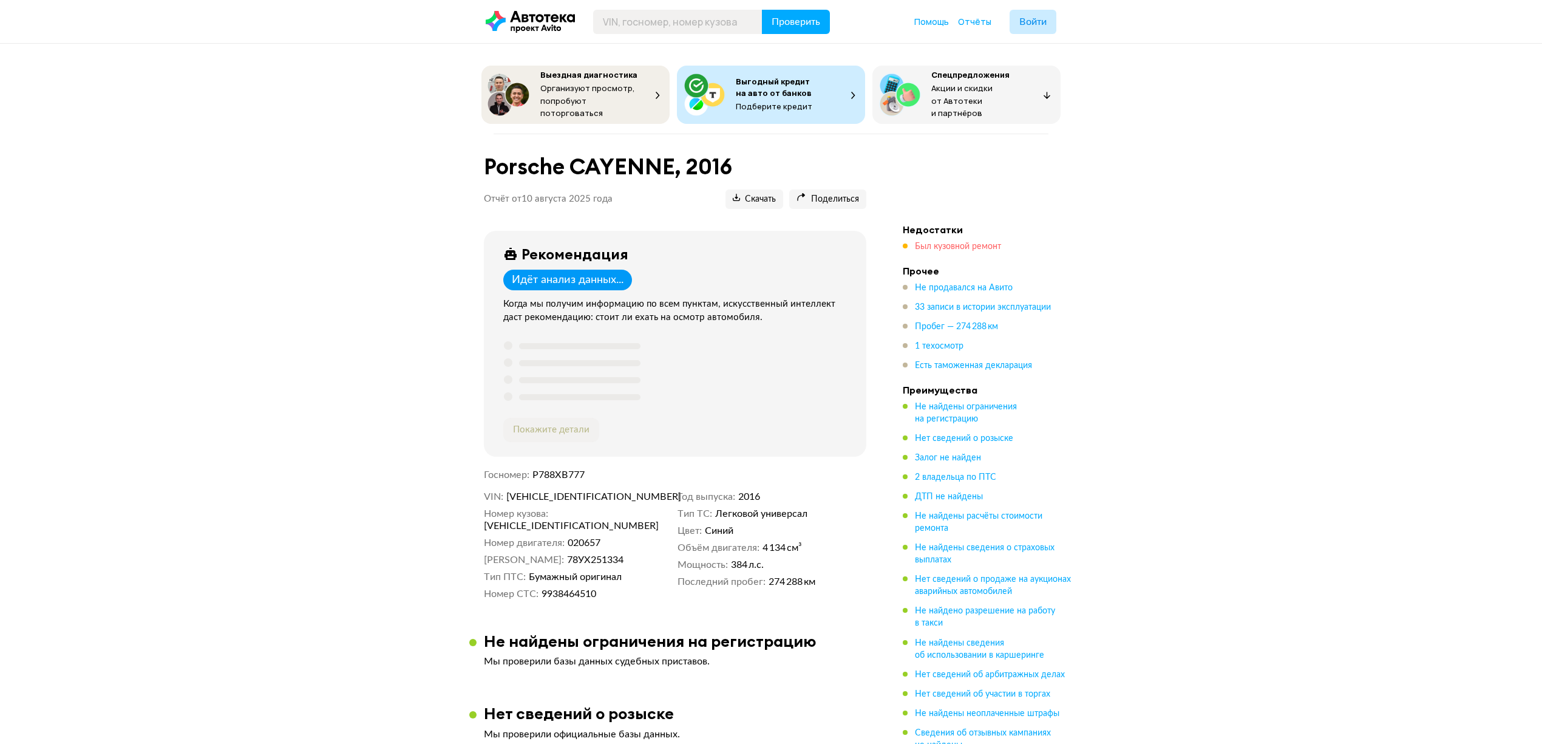
click at [967, 242] on span "Был кузовной ремонт" at bounding box center [958, 246] width 86 height 9
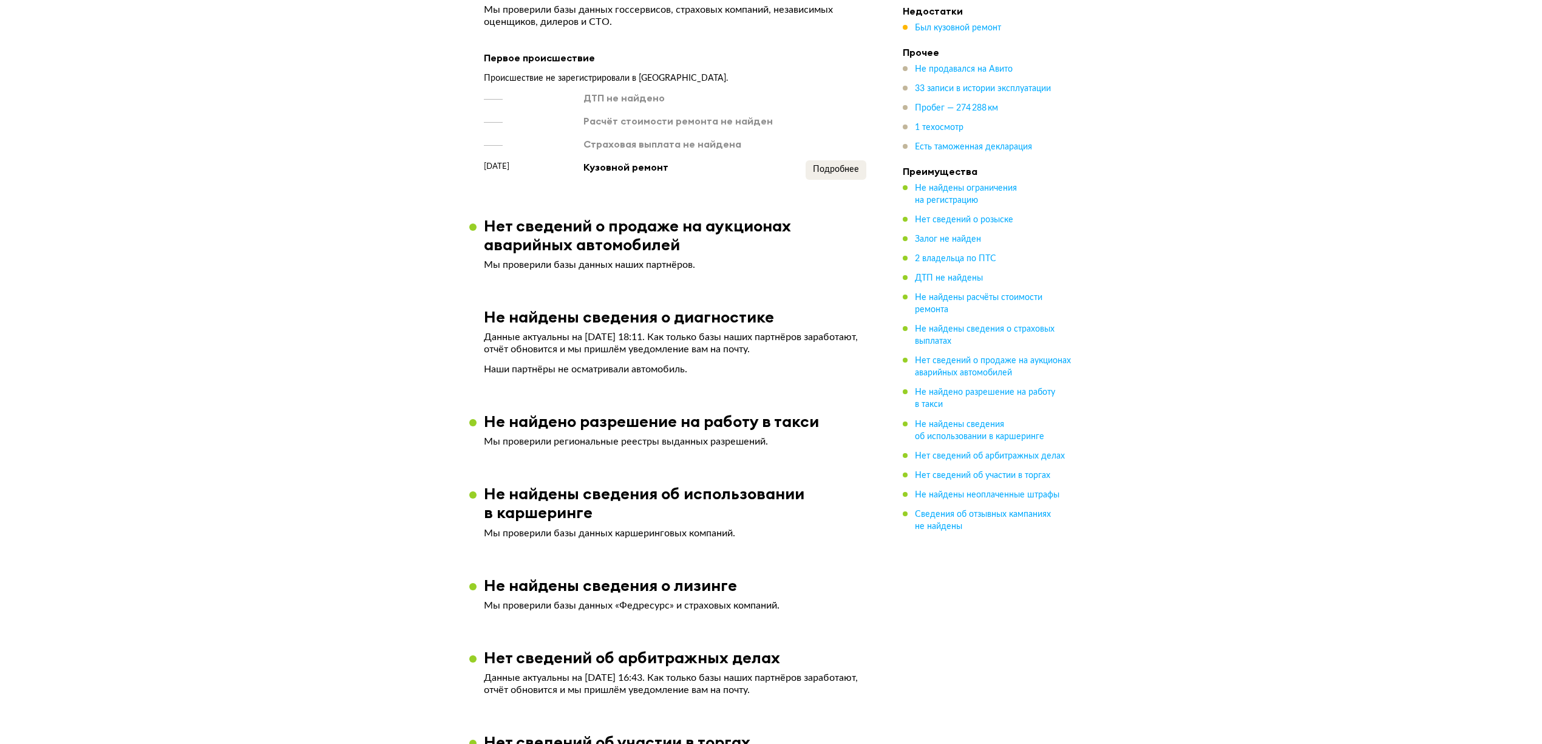
scroll to position [1104, 0]
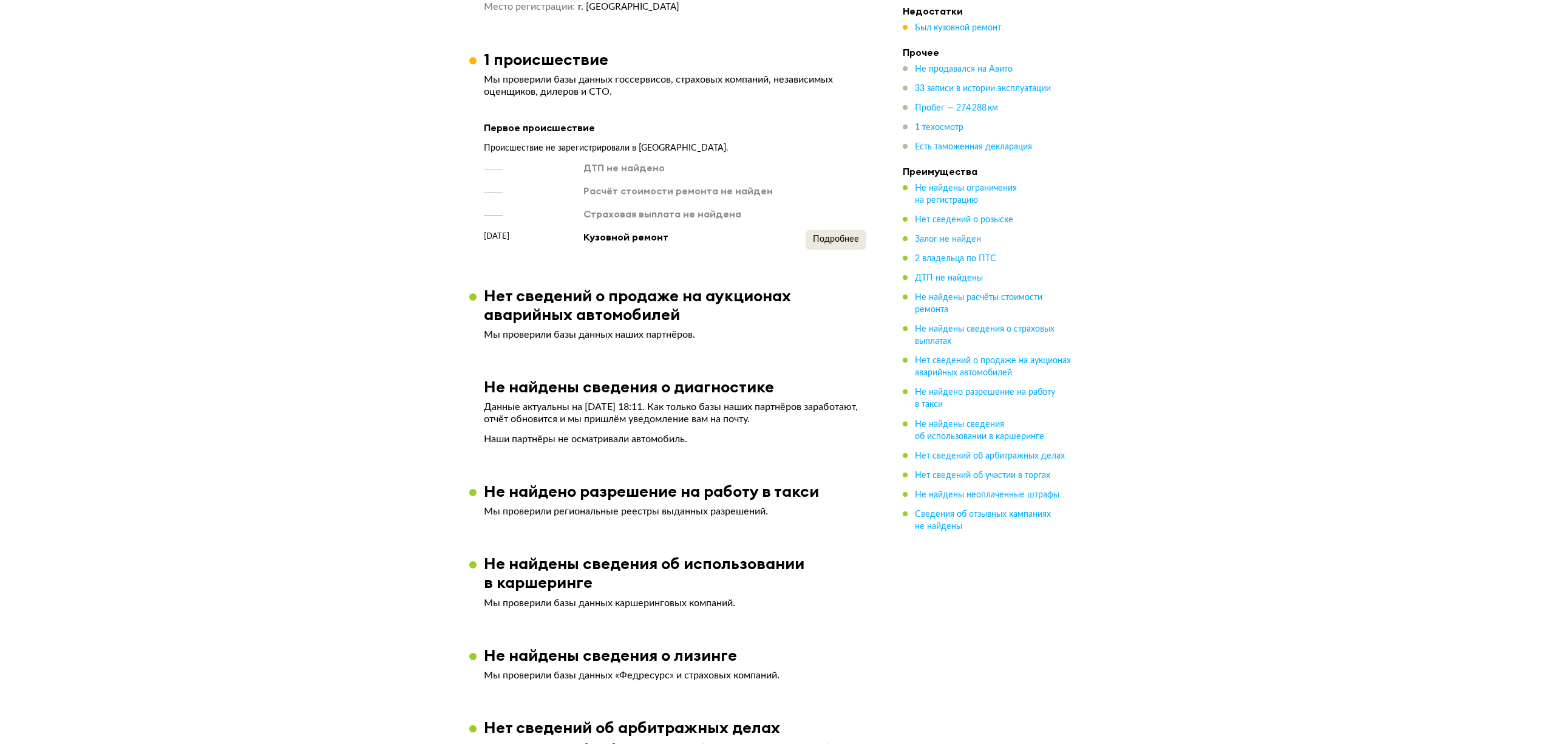
drag, startPoint x: 853, startPoint y: 265, endPoint x: 845, endPoint y: 239, distance: 27.3
click at [844, 239] on button "Подробнее" at bounding box center [836, 239] width 61 height 19
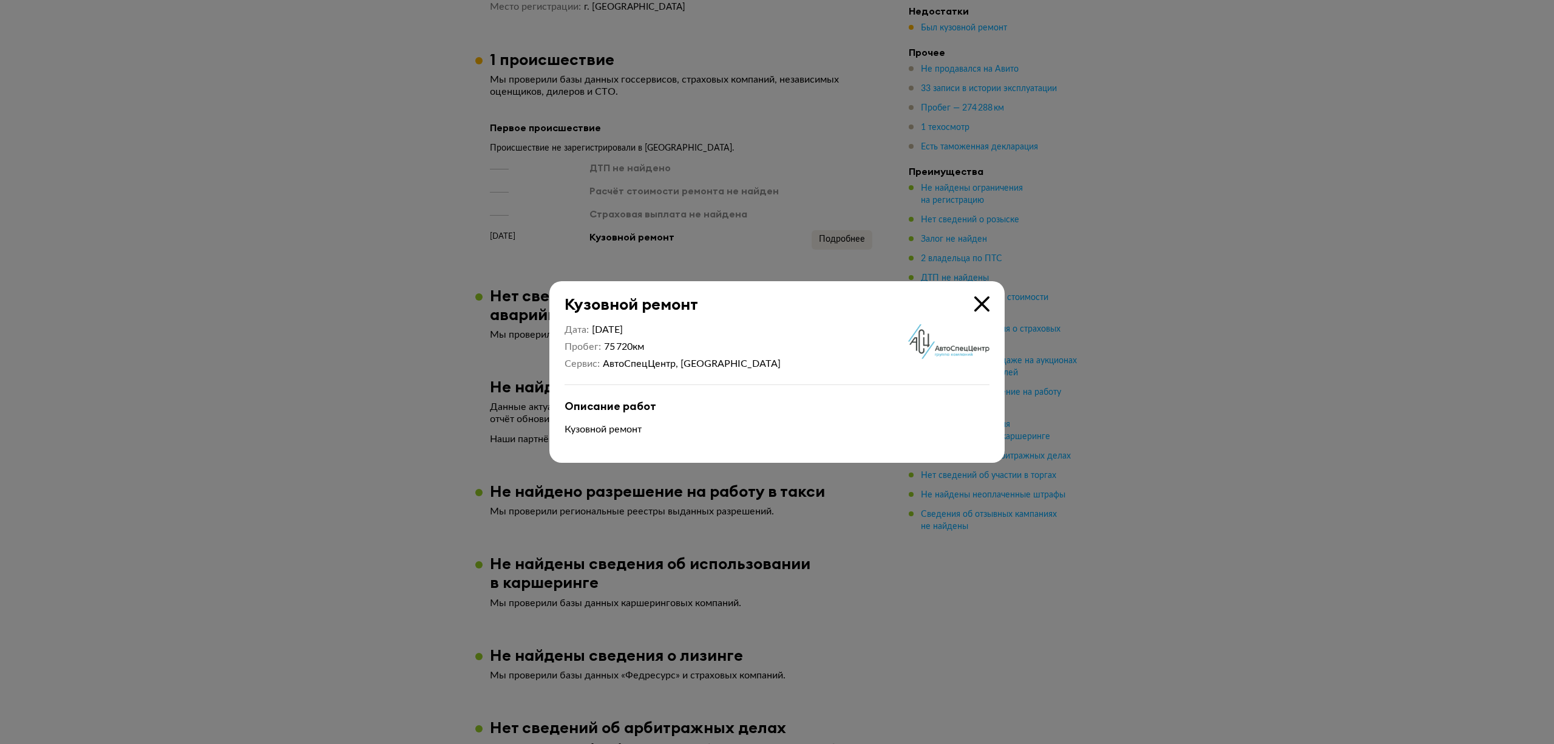
click at [981, 302] on icon at bounding box center [982, 303] width 15 height 15
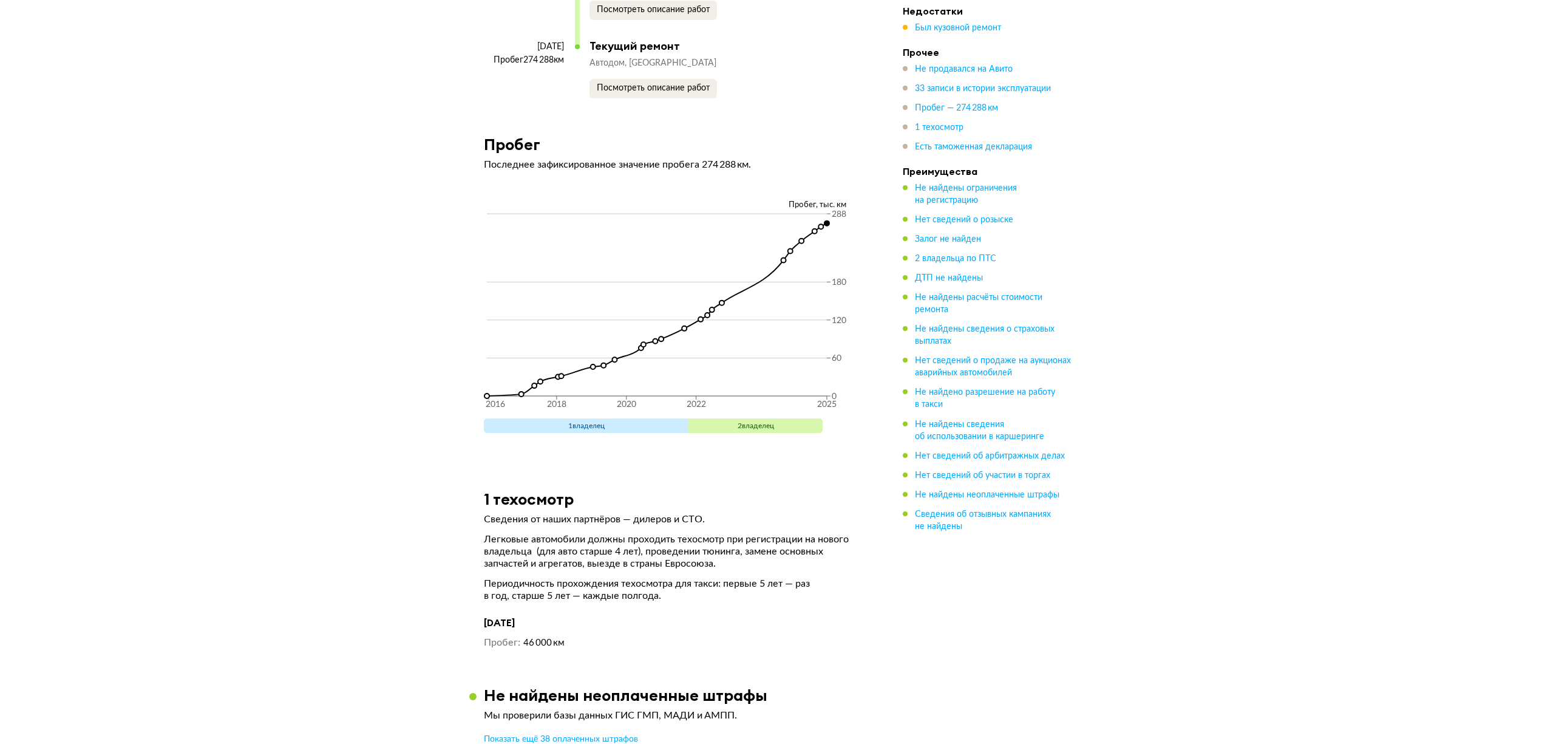
scroll to position [4666, 0]
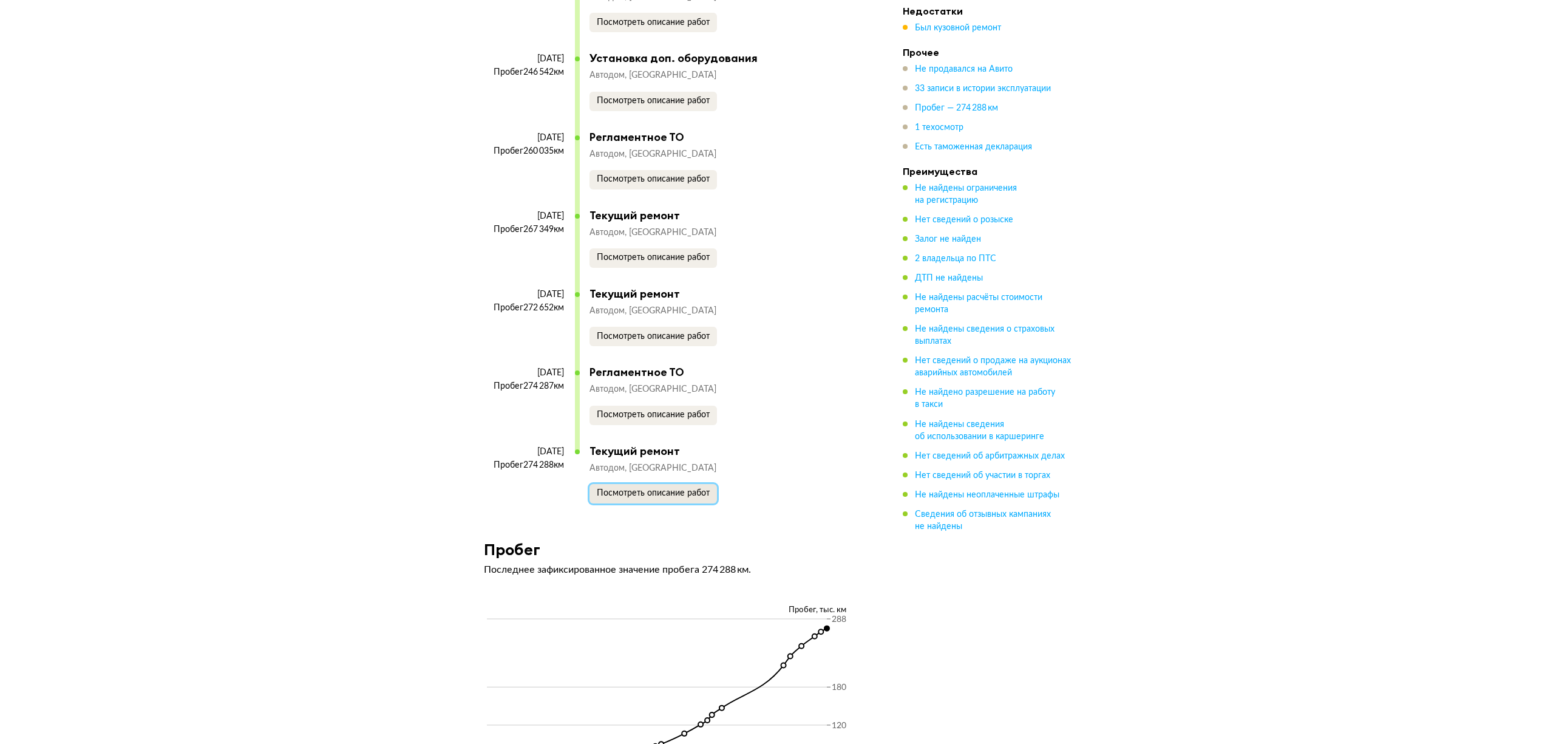
click at [654, 495] on span "Посмотреть описание работ" at bounding box center [653, 493] width 113 height 9
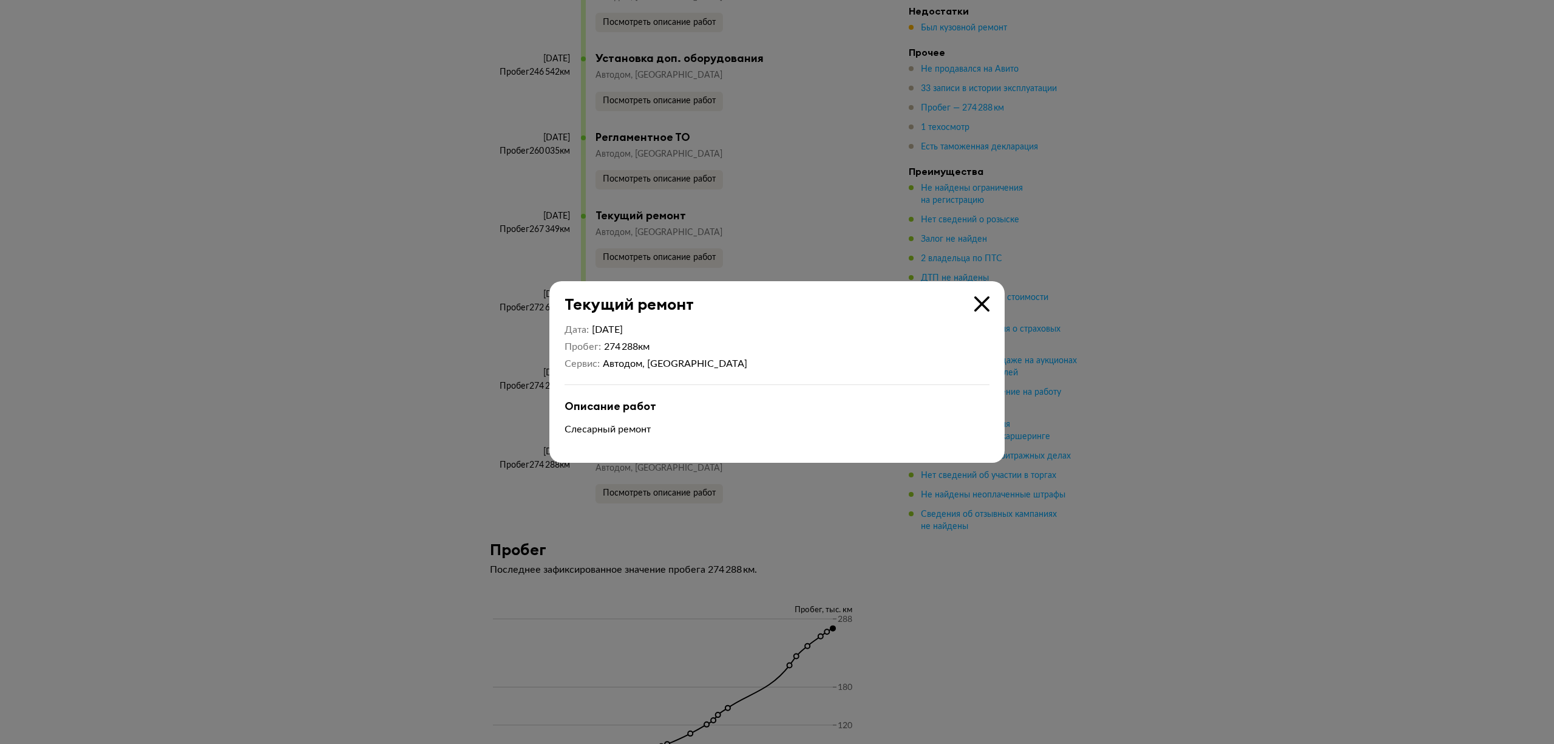
click at [984, 301] on icon at bounding box center [982, 303] width 15 height 15
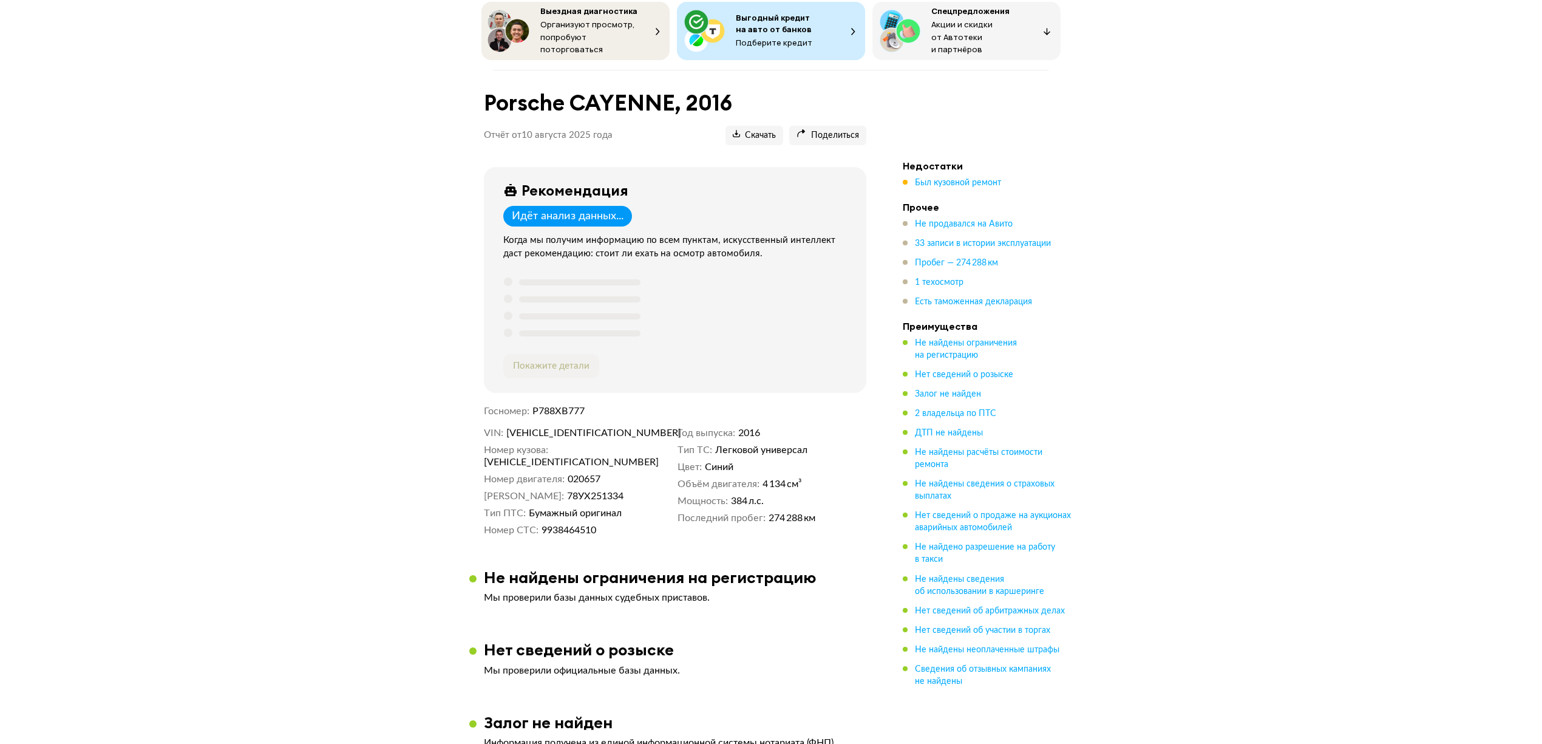
scroll to position [0, 0]
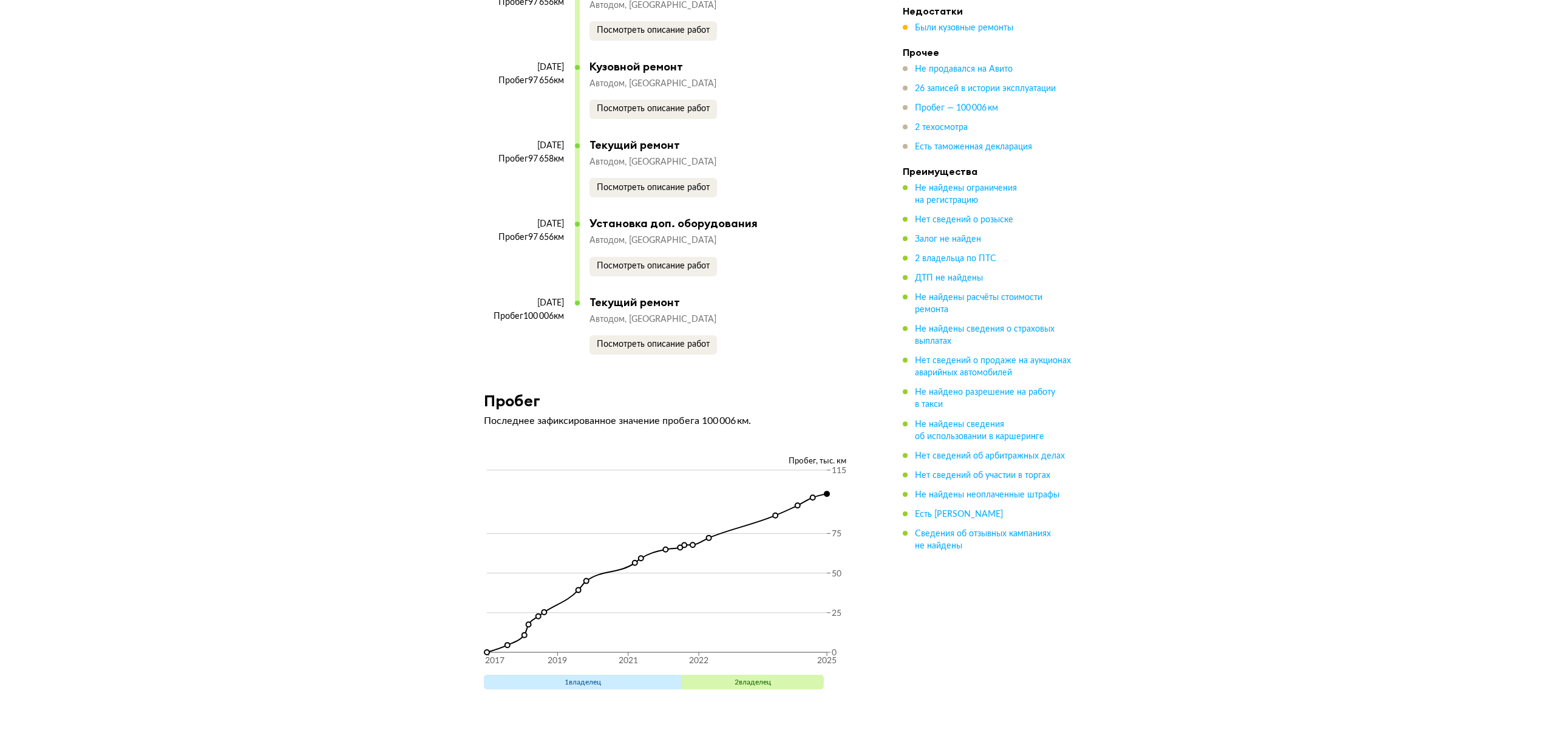
scroll to position [4372, 0]
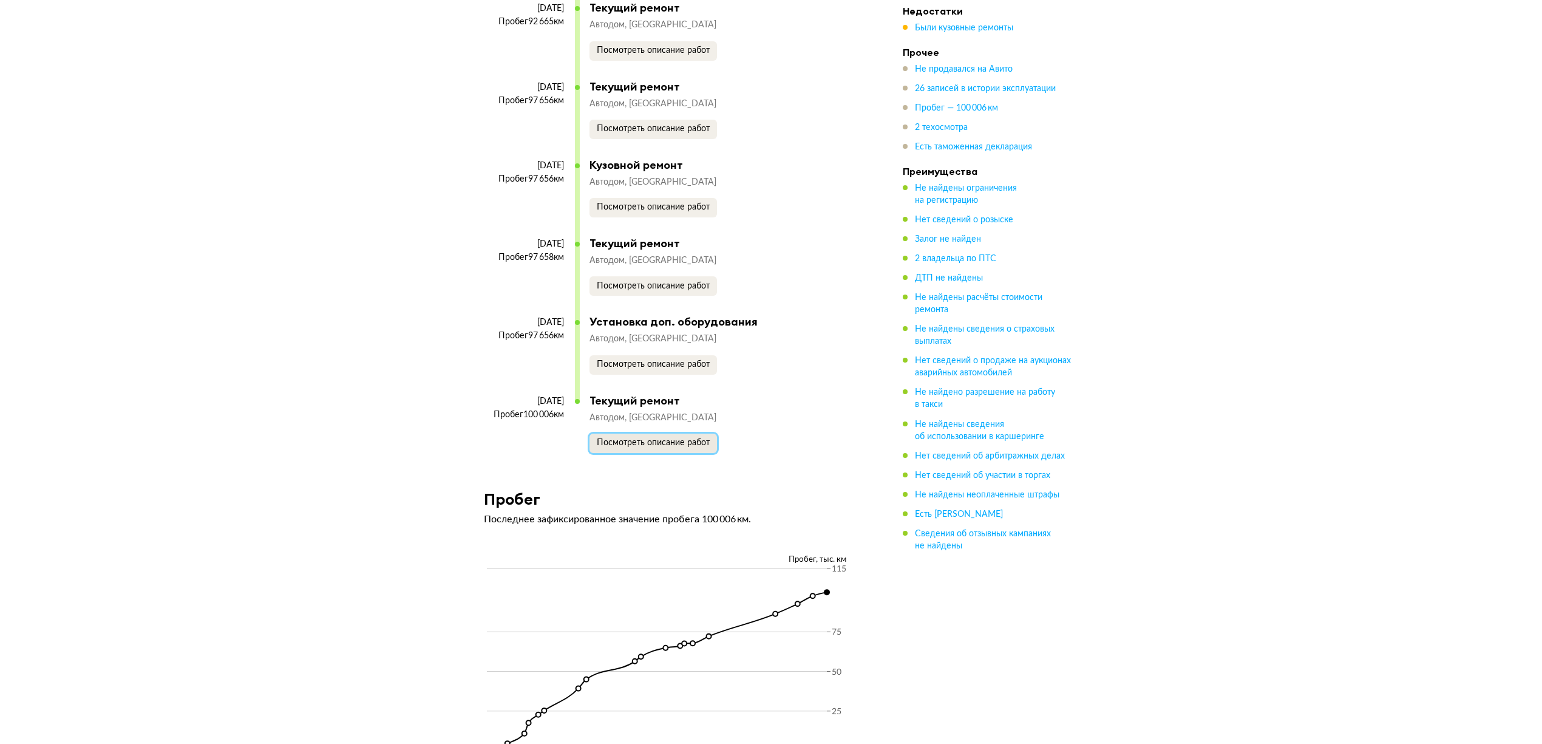
click at [637, 434] on button "Посмотреть описание работ" at bounding box center [654, 443] width 128 height 19
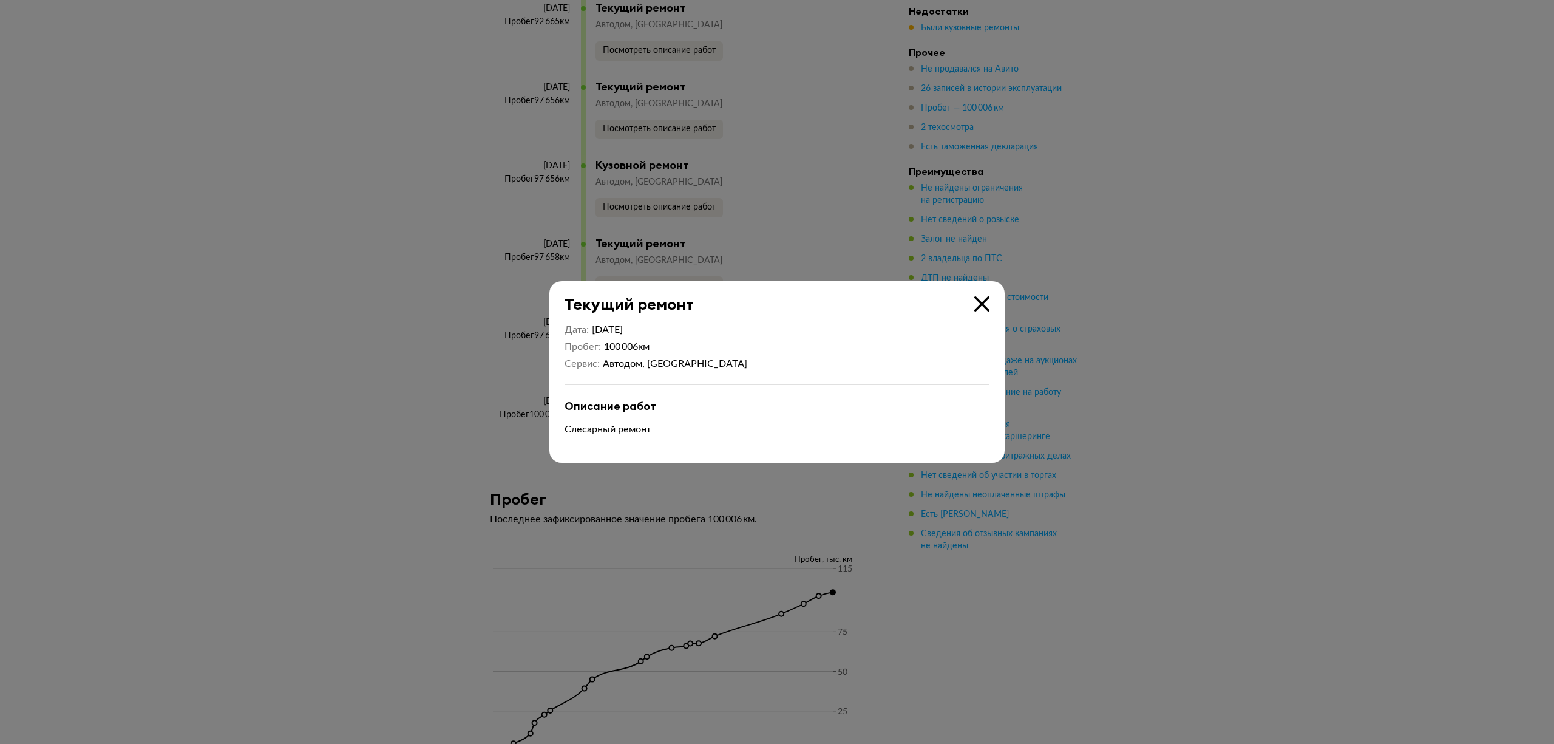
click at [982, 304] on icon at bounding box center [982, 303] width 15 height 15
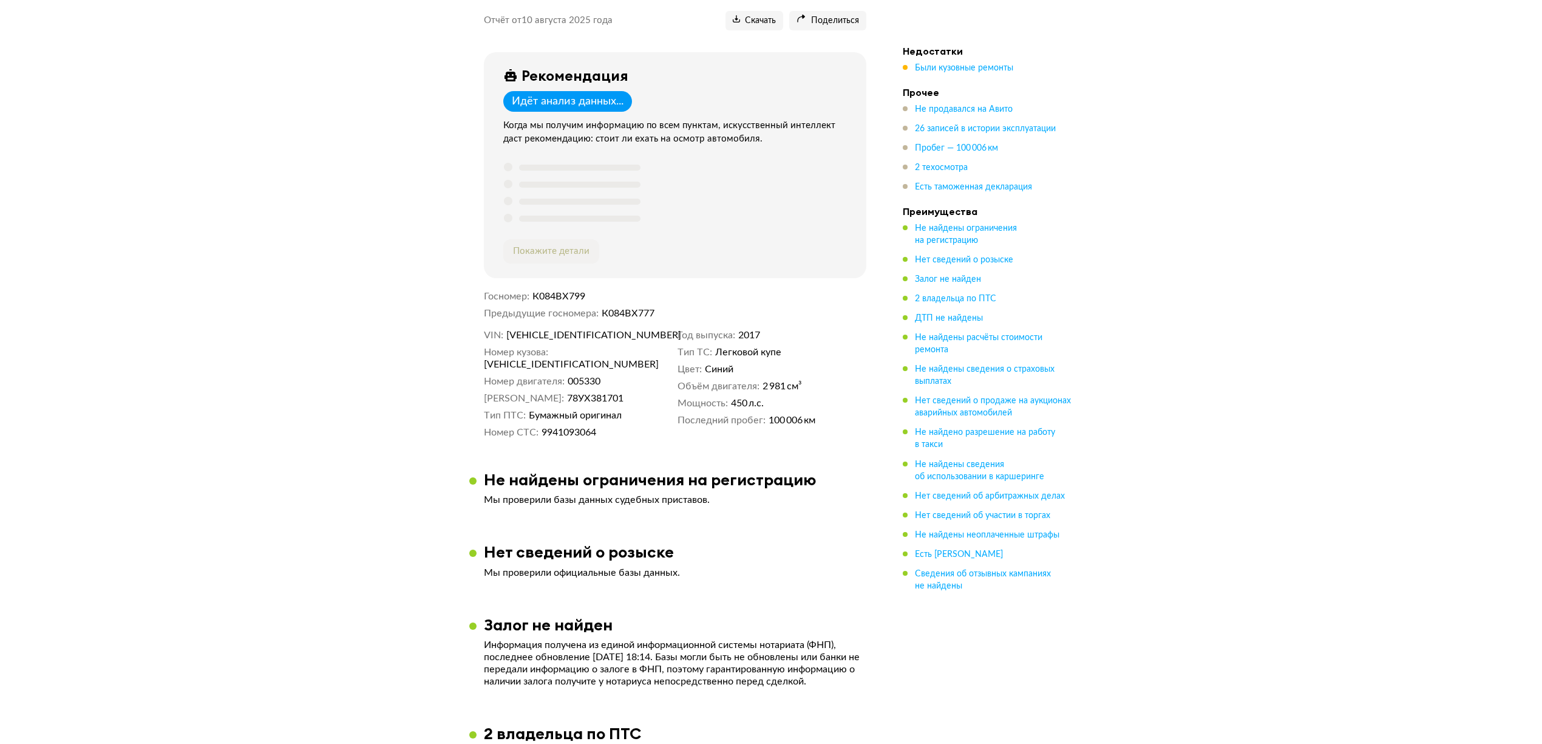
scroll to position [0, 0]
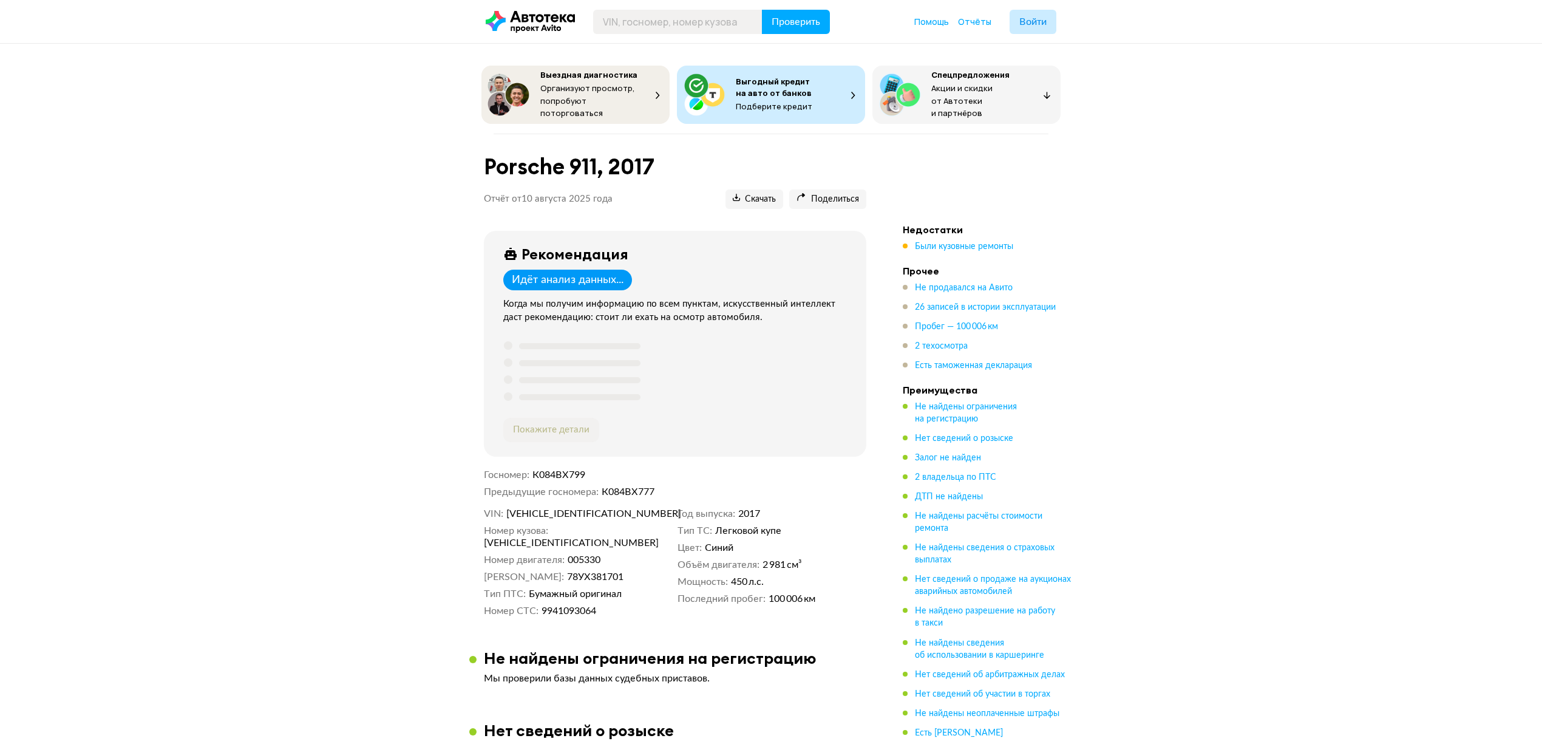
click at [605, 273] on div "Идёт анализ данных..." at bounding box center [568, 279] width 112 height 13
click at [602, 279] on div "Идёт анализ данных..." at bounding box center [568, 279] width 112 height 13
